Goal: Transaction & Acquisition: Purchase product/service

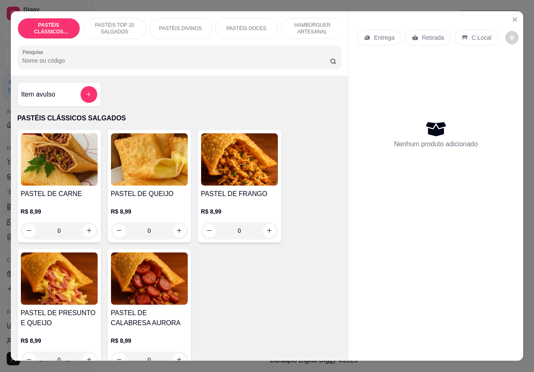
click at [384, 33] on p "Entrega" at bounding box center [384, 37] width 20 height 8
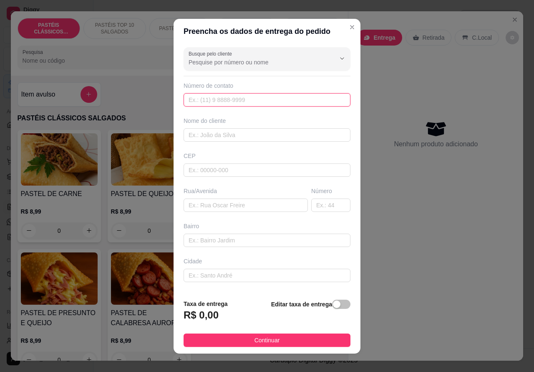
paste input "[PHONE_NUMBER]"
type input "[PHONE_NUMBER]"
click at [405, 255] on div "Entrega Retirada C.Local Nenhum produto adicionado" at bounding box center [436, 179] width 175 height 336
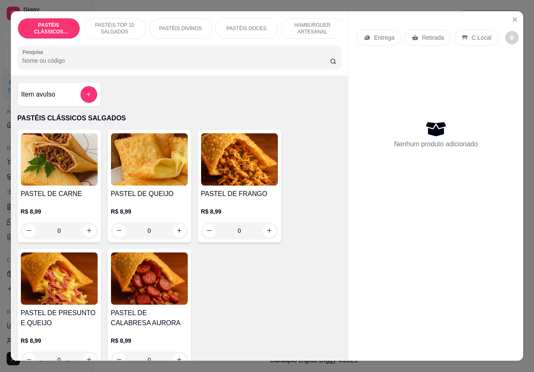
click at [375, 33] on p "Entrega" at bounding box center [384, 37] width 20 height 8
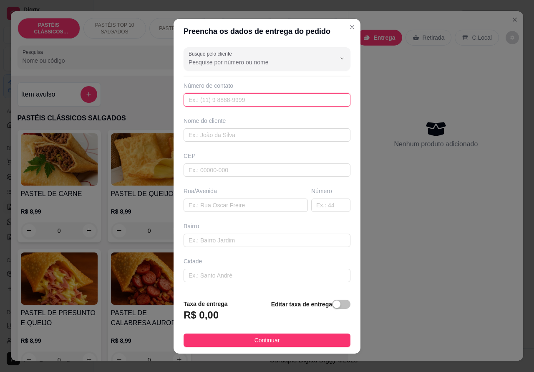
paste input "[PHONE_NUMBER]"
type input "[PHONE_NUMBER]"
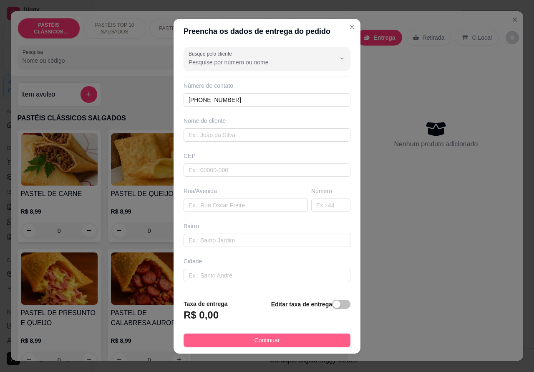
click at [291, 343] on button "Continuar" at bounding box center [267, 339] width 167 height 13
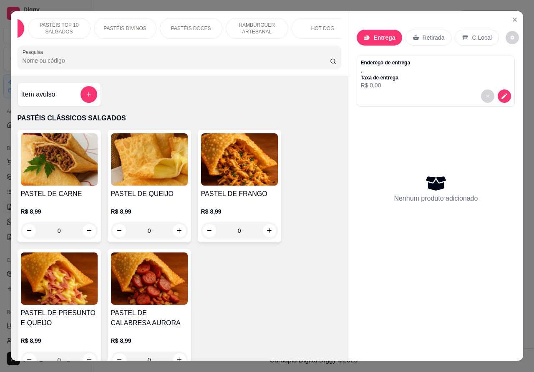
scroll to position [0, 75]
click at [304, 27] on p "HOT DOG" at bounding box center [303, 28] width 23 height 7
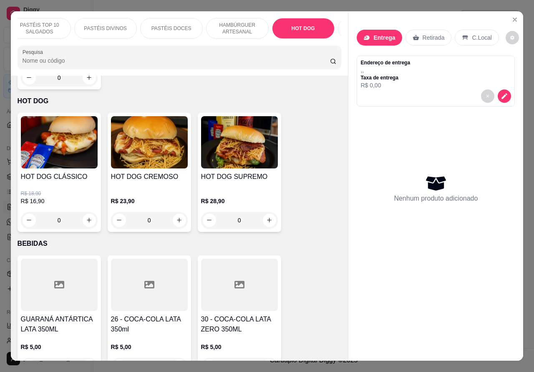
scroll to position [19, 0]
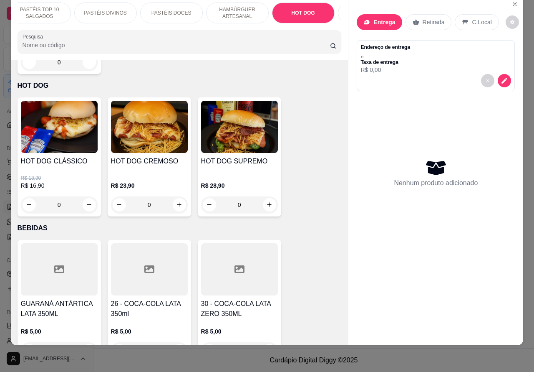
click at [81, 196] on div "0" at bounding box center [59, 204] width 77 height 17
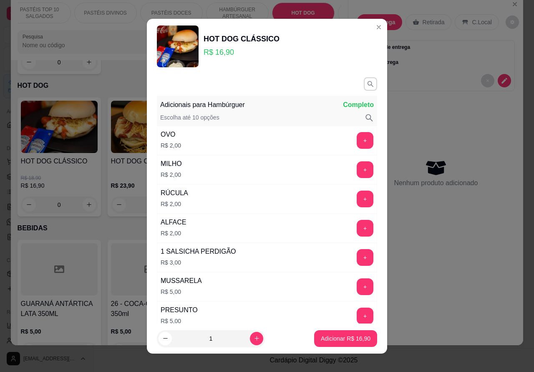
click at [254, 337] on icon "increase-product-quantity" at bounding box center [257, 338] width 6 height 6
type input "3"
click at [345, 337] on p "Adicionar R$ 50,70" at bounding box center [346, 338] width 50 height 8
type input "3"
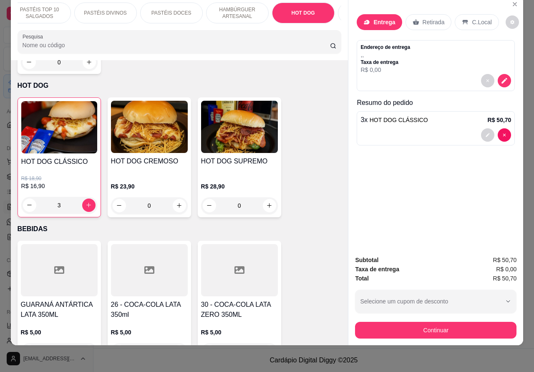
scroll to position [0, 0]
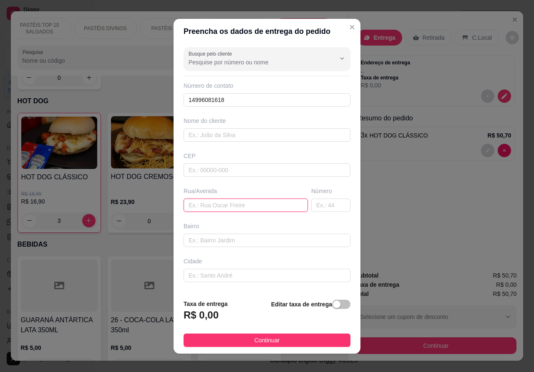
paste input "Elza serapilha novo 356"
type input "Elza serapilha novo 356"
click at [333, 304] on div "button" at bounding box center [337, 304] width 8 height 8
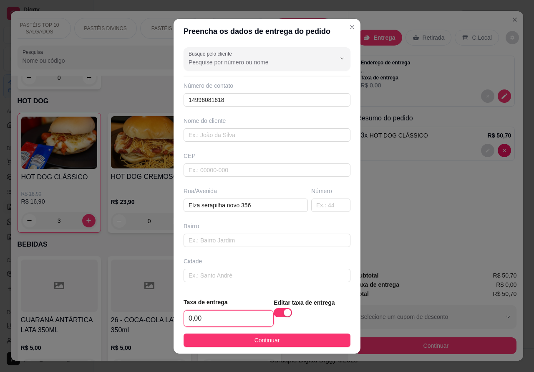
click at [215, 318] on input "0,00" at bounding box center [228, 318] width 89 height 16
type input "4,00"
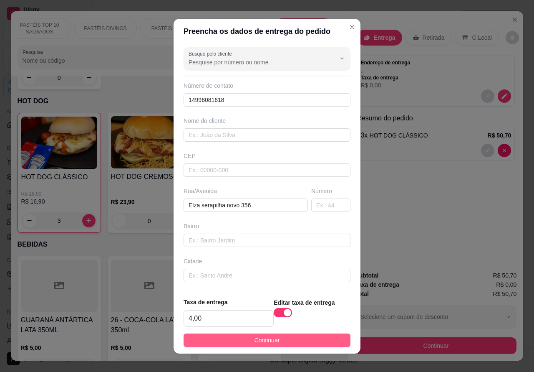
click at [288, 333] on button "Continuar" at bounding box center [267, 339] width 167 height 13
click at [291, 337] on button "Continuar" at bounding box center [267, 339] width 167 height 13
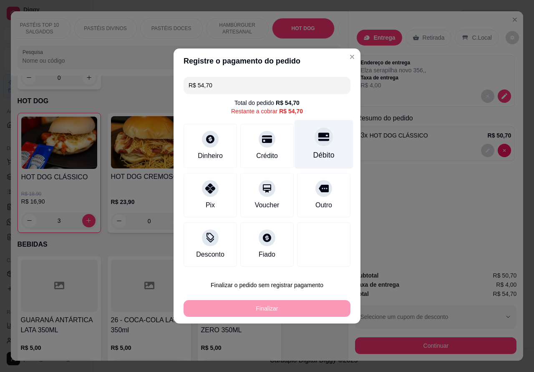
click at [315, 146] on div at bounding box center [324, 136] width 18 height 18
type input "R$ 0,00"
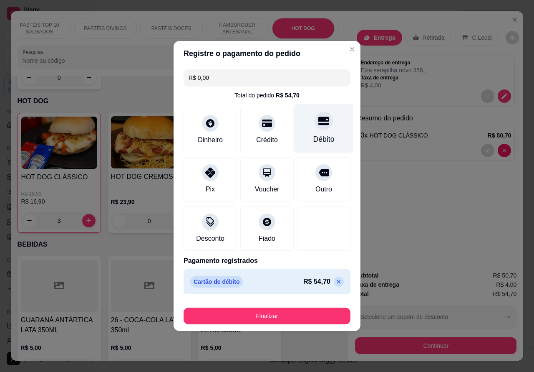
click at [306, 316] on button "Finalizar" at bounding box center [267, 315] width 167 height 17
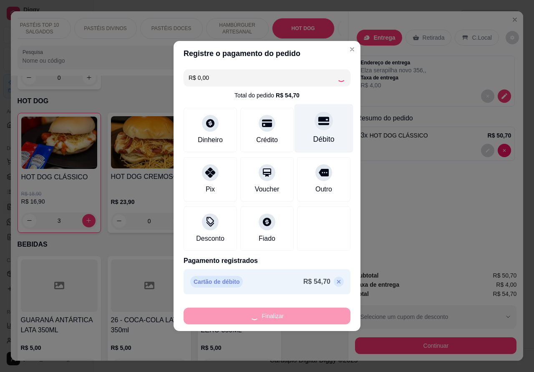
type input "0"
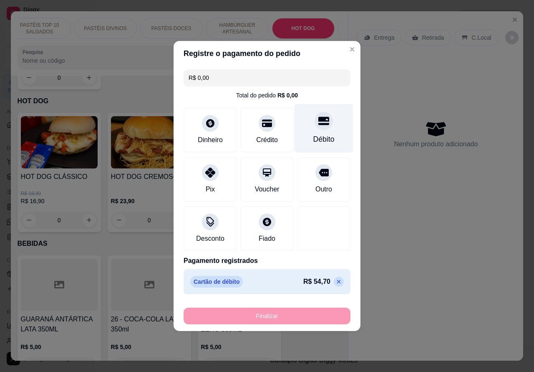
type input "-R$ 54,70"
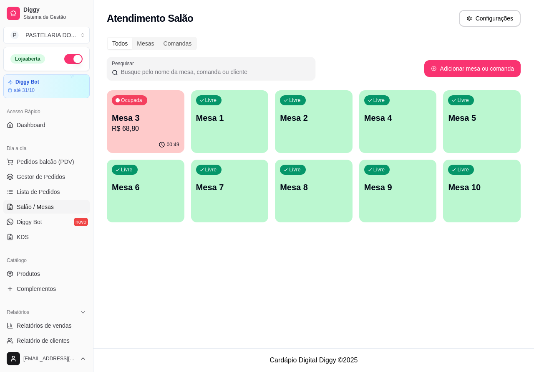
click at [70, 54] on button "button" at bounding box center [73, 59] width 18 height 10
